Goal: Check status: Check status

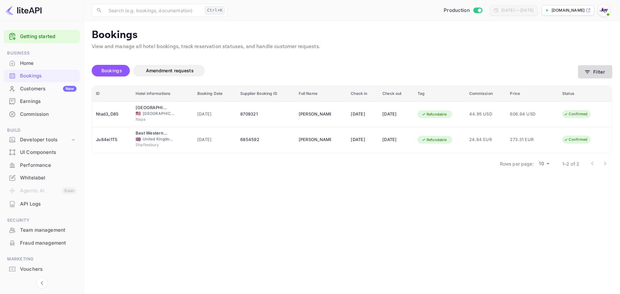
click at [597, 73] on button "Filter" at bounding box center [595, 71] width 34 height 13
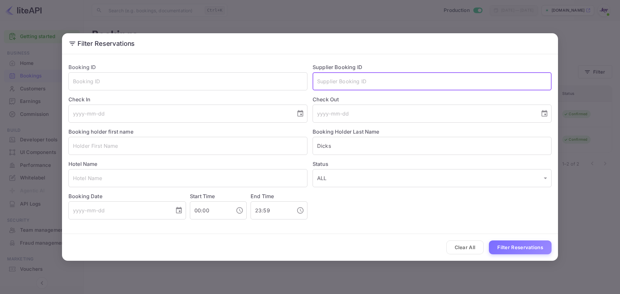
click at [405, 84] on input "text" at bounding box center [432, 81] width 239 height 18
paste input "8658422"
type input "8658422"
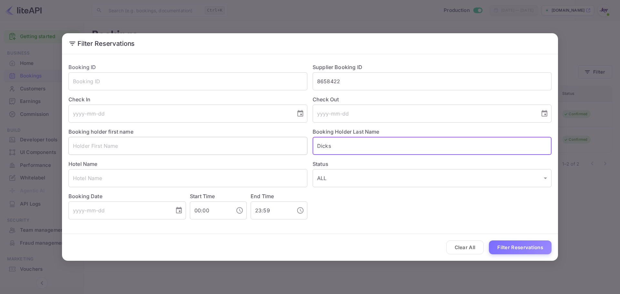
drag, startPoint x: 317, startPoint y: 146, endPoint x: 296, endPoint y: 146, distance: 21.0
click at [296, 146] on div "Booking ID ​ Supplier Booking ID 8658422 ​ Check In ​ Check Out ​ Booking holde…" at bounding box center [307, 139] width 489 height 162
click at [509, 248] on button "Filter Reservations" at bounding box center [520, 248] width 63 height 14
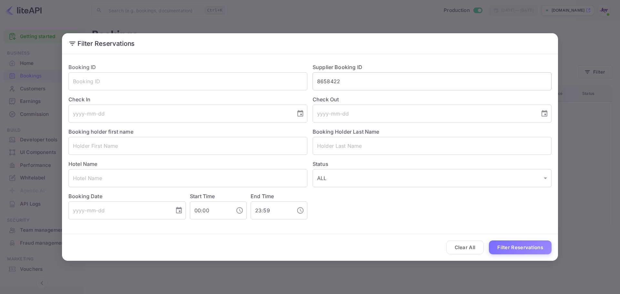
click at [353, 80] on input "8658422" at bounding box center [432, 81] width 239 height 18
click at [515, 248] on button "Filter Reservations" at bounding box center [520, 248] width 63 height 14
click at [473, 248] on button "Clear All" at bounding box center [466, 248] width 38 height 14
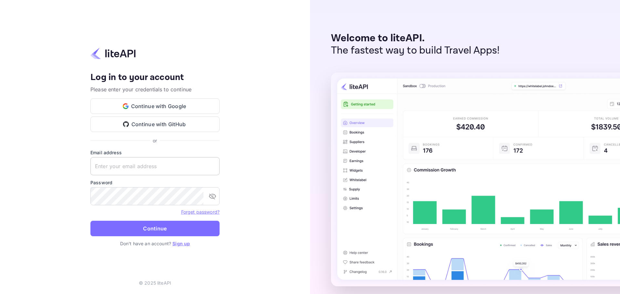
click at [136, 165] on input "text" at bounding box center [154, 166] width 129 height 18
paste input "[EMAIL_ADDRESS][DOMAIN_NAME]"
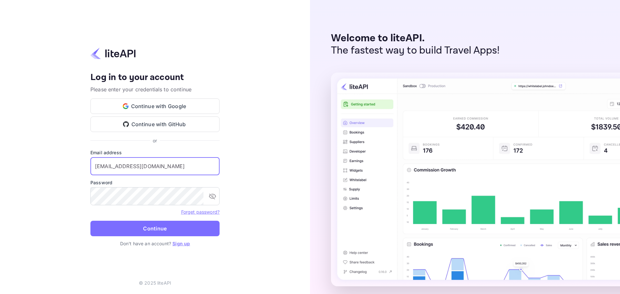
type input "[EMAIL_ADDRESS][DOMAIN_NAME]"
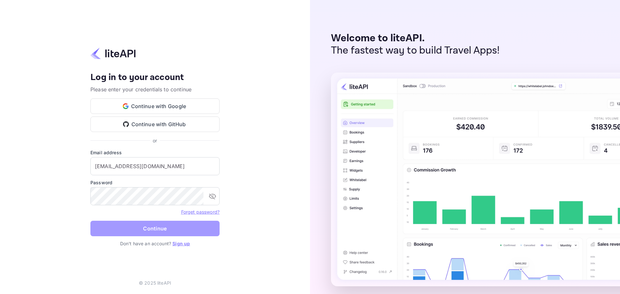
click at [147, 227] on button "Continue" at bounding box center [154, 229] width 129 height 16
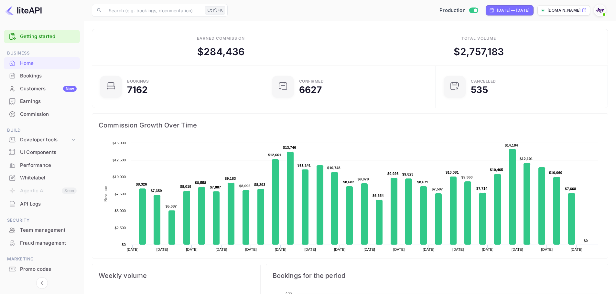
scroll to position [5, 5]
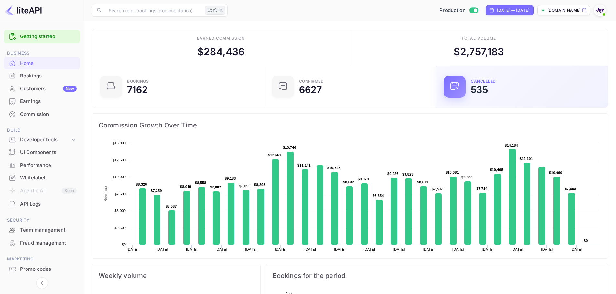
click at [25, 75] on div "Bookings" at bounding box center [48, 75] width 57 height 7
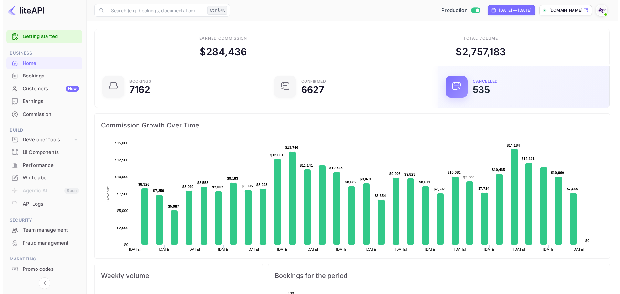
scroll to position [0, 0]
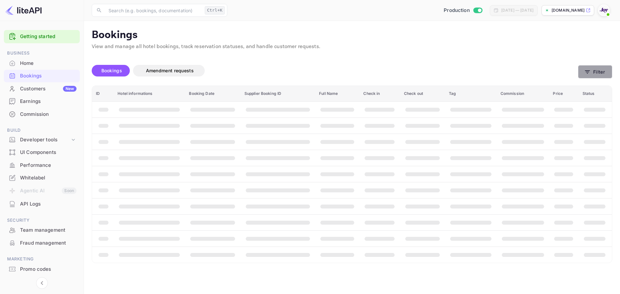
click at [603, 69] on button "Filter" at bounding box center [595, 71] width 34 height 13
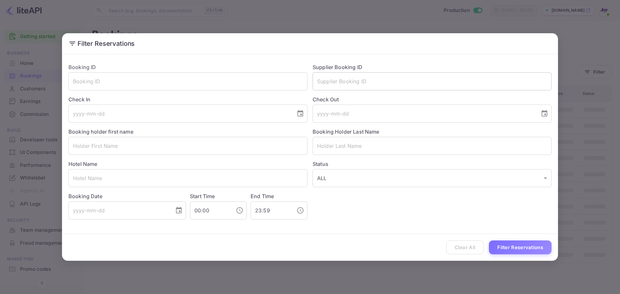
click at [339, 84] on input "text" at bounding box center [432, 81] width 239 height 18
paste input "8658422"
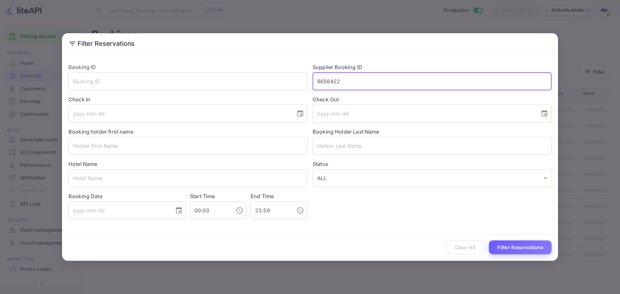
type input "8658422"
click at [503, 248] on button "Filter Reservations" at bounding box center [520, 248] width 63 height 14
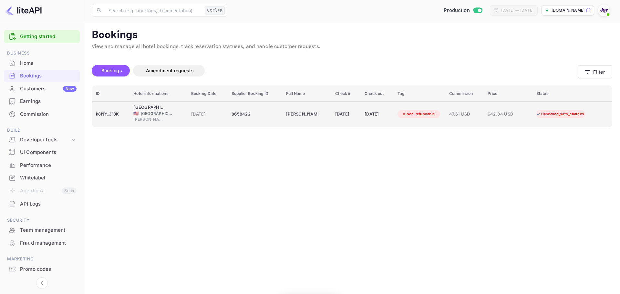
click at [265, 116] on div "8658422" at bounding box center [255, 114] width 47 height 10
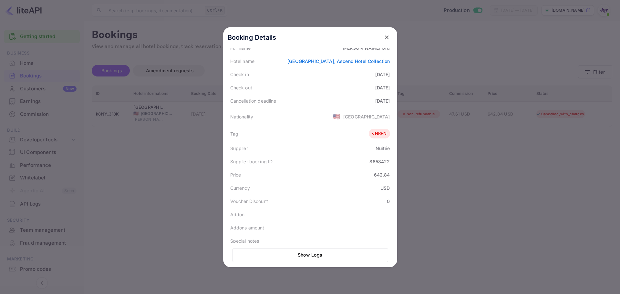
scroll to position [144, 0]
